Goal: Complete application form

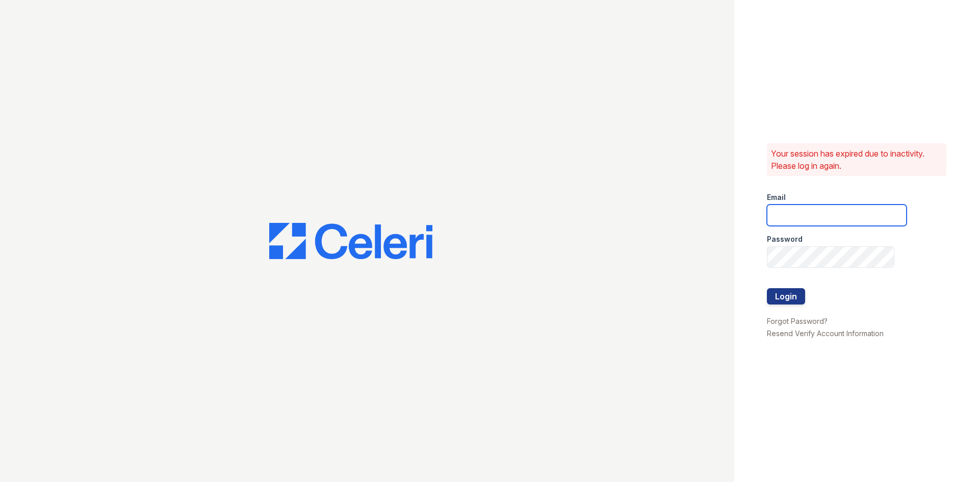
type input "[EMAIL_ADDRESS][DOMAIN_NAME]"
click at [797, 297] on button "Login" at bounding box center [786, 296] width 38 height 16
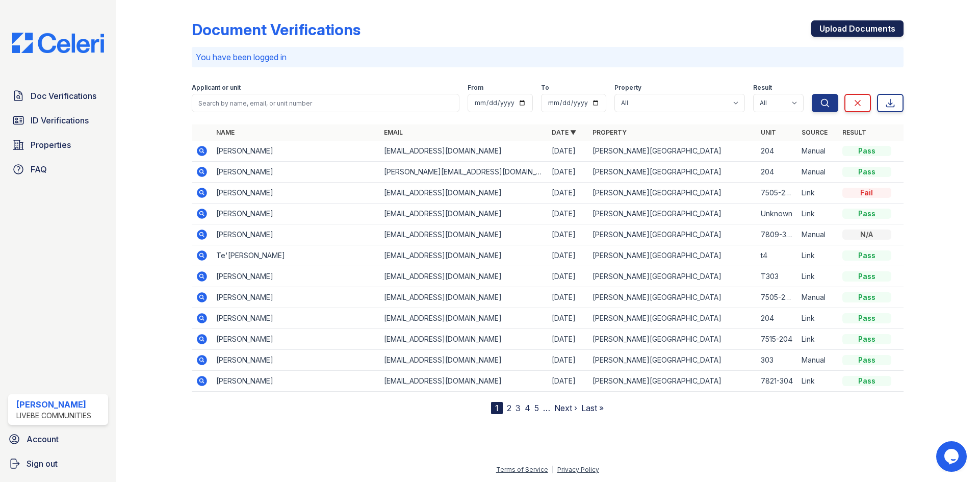
click at [839, 24] on link "Upload Documents" at bounding box center [857, 28] width 92 height 16
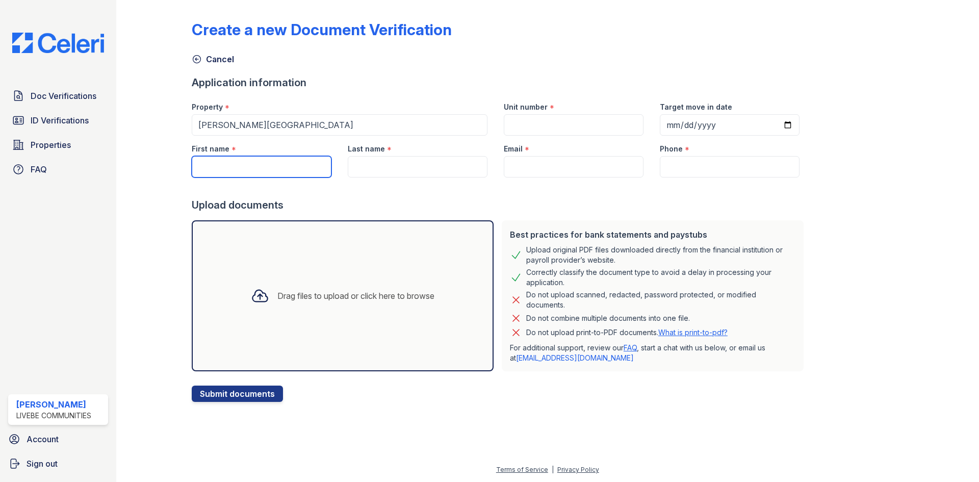
click at [276, 161] on input "First name" at bounding box center [262, 166] width 140 height 21
type input "Clair"
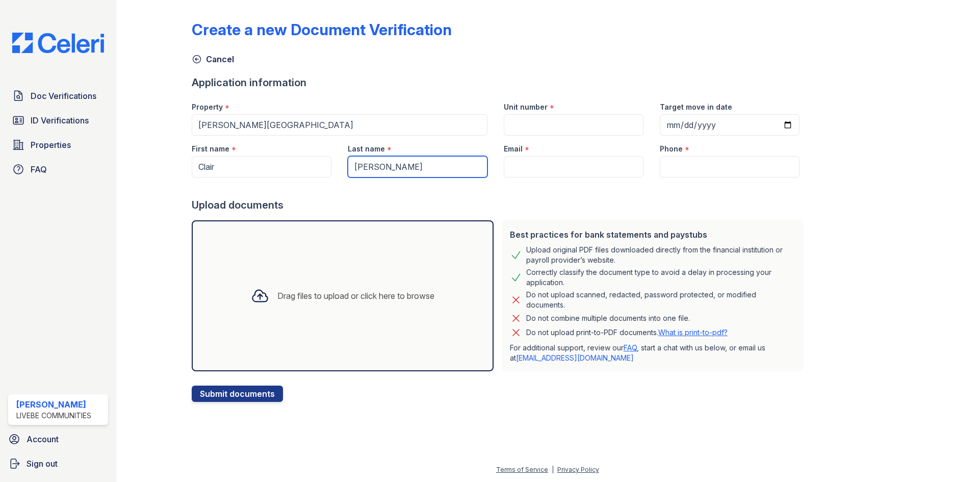
type input "[PERSON_NAME]"
click at [513, 127] on input "Unit number" at bounding box center [574, 124] width 140 height 21
type input "204"
drag, startPoint x: 516, startPoint y: 165, endPoint x: 434, endPoint y: 84, distance: 115.4
click at [516, 165] on input "Email" at bounding box center [574, 166] width 140 height 21
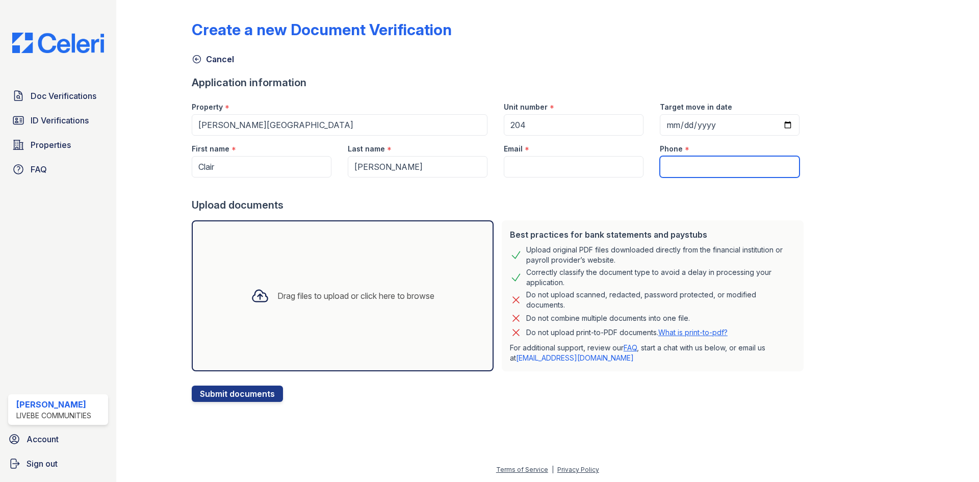
click at [702, 168] on input "Phone" at bounding box center [730, 166] width 140 height 21
paste input "[PHONE_NUMBER]"
type input "[PHONE_NUMBER]"
click at [554, 160] on input "Email" at bounding box center [574, 166] width 140 height 21
paste input "[PERSON_NAME][EMAIL_ADDRESS][DOMAIN_NAME]"
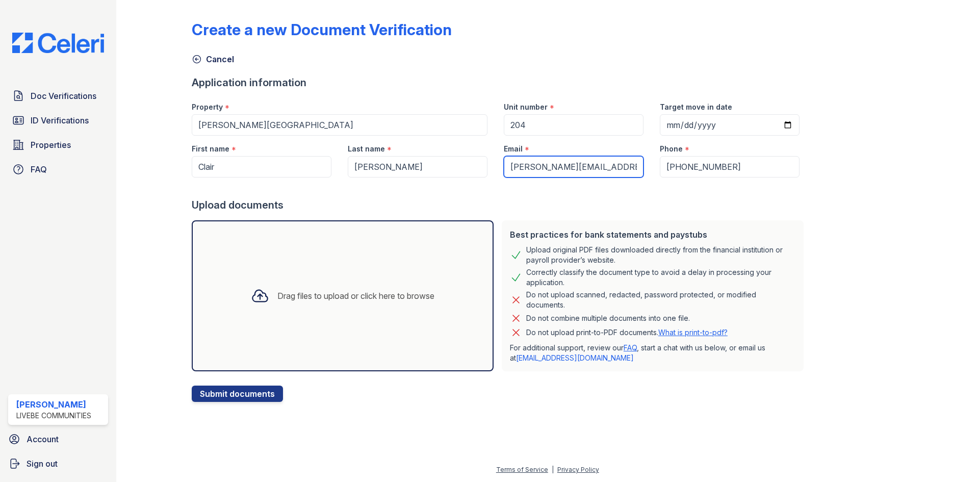
type input "[PERSON_NAME][EMAIL_ADDRESS][DOMAIN_NAME]"
click at [402, 253] on div "Drag files to upload or click here to browse" at bounding box center [343, 295] width 302 height 151
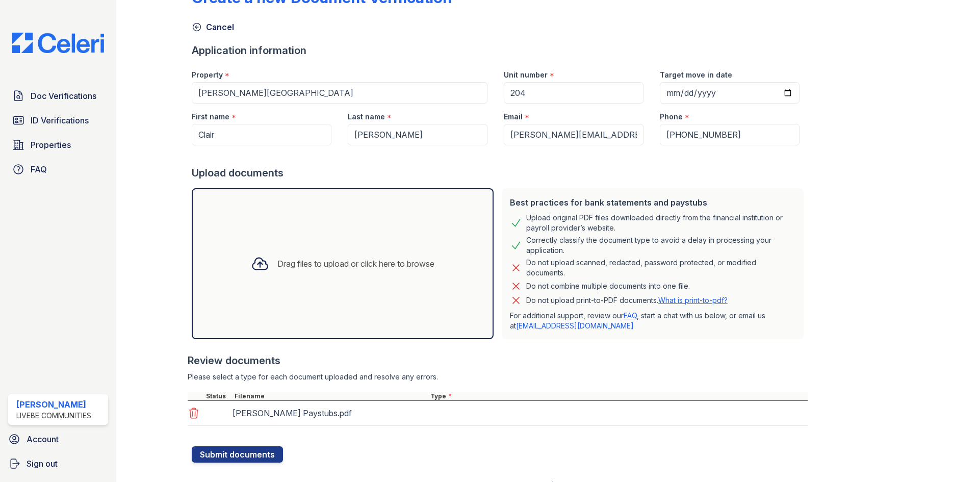
scroll to position [47, 0]
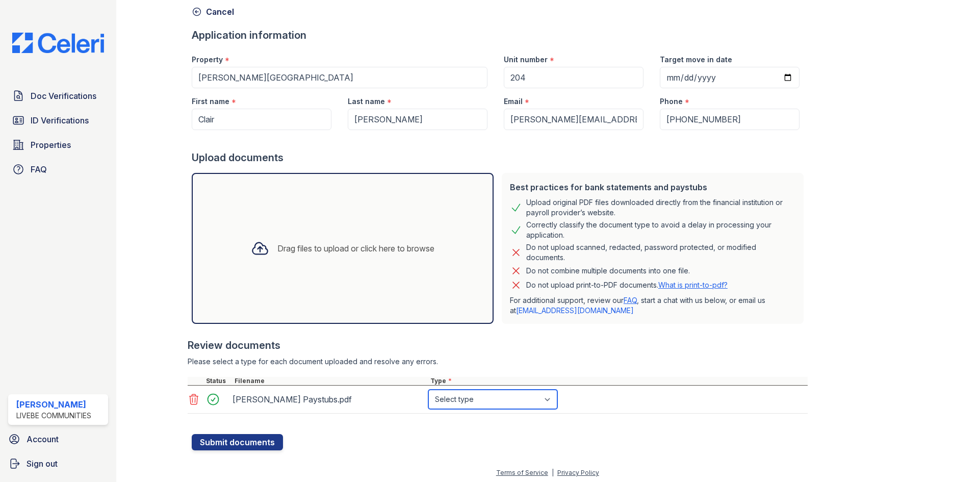
click at [491, 405] on select "Select type Paystub Bank Statement Offer Letter Tax Documents Benefit Award Let…" at bounding box center [492, 399] width 129 height 19
select select "paystub"
click at [428, 390] on select "Select type Paystub Bank Statement Offer Letter Tax Documents Benefit Award Let…" at bounding box center [492, 399] width 129 height 19
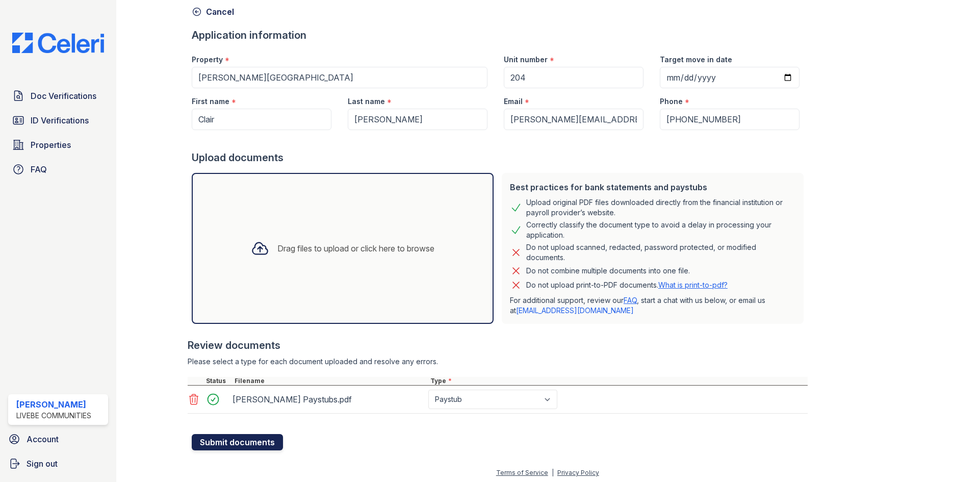
click at [235, 442] on button "Submit documents" at bounding box center [237, 442] width 91 height 16
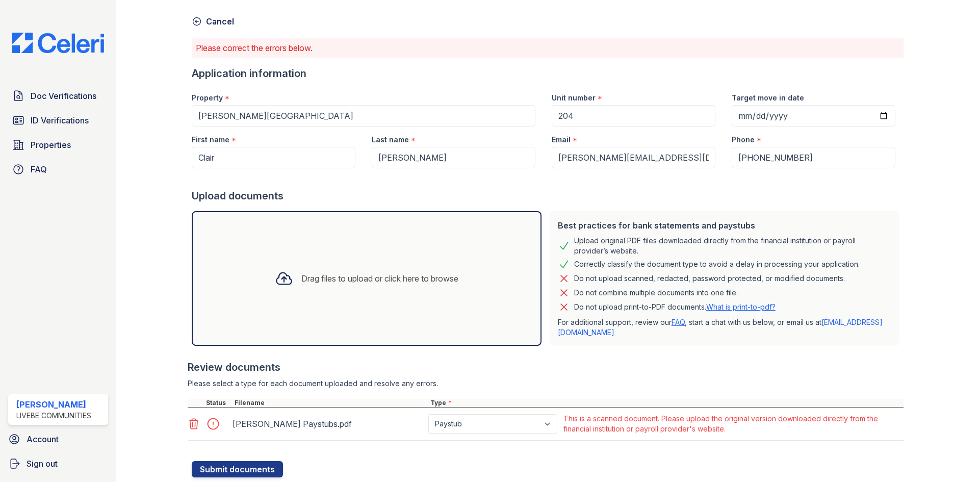
scroll to position [68, 0]
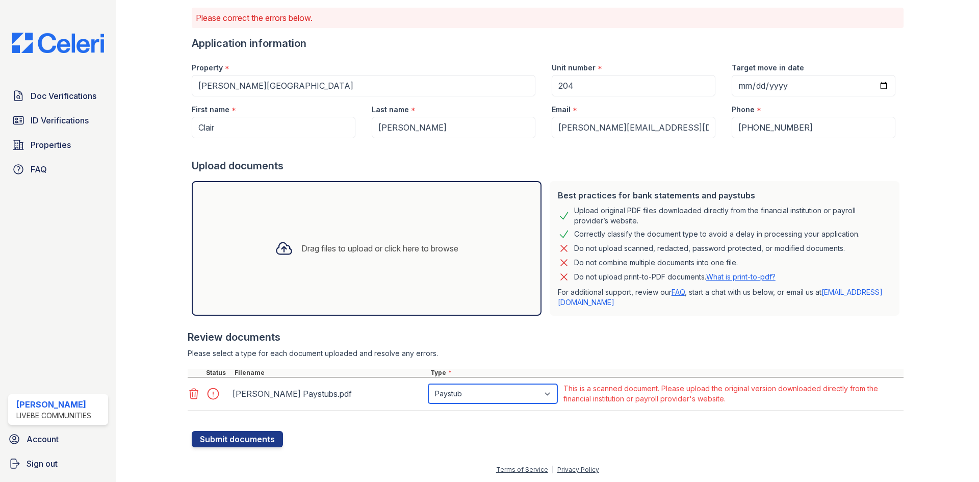
drag, startPoint x: 484, startPoint y: 386, endPoint x: 483, endPoint y: 397, distance: 10.2
click at [484, 386] on select "Paystub Bank Statement Offer Letter Tax Documents Benefit Award Letter Investme…" at bounding box center [492, 393] width 129 height 19
select select "other"
click at [428, 384] on select "Paystub Bank Statement Offer Letter Tax Documents Benefit Award Letter Investme…" at bounding box center [492, 393] width 129 height 19
click at [253, 434] on button "Submit documents" at bounding box center [237, 439] width 91 height 16
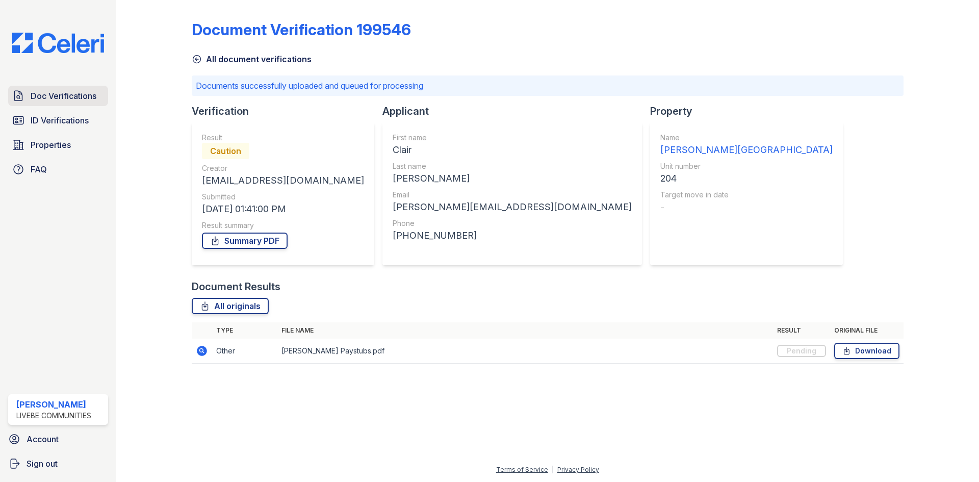
click at [53, 94] on span "Doc Verifications" at bounding box center [64, 96] width 66 height 12
